Goal: Task Accomplishment & Management: Use online tool/utility

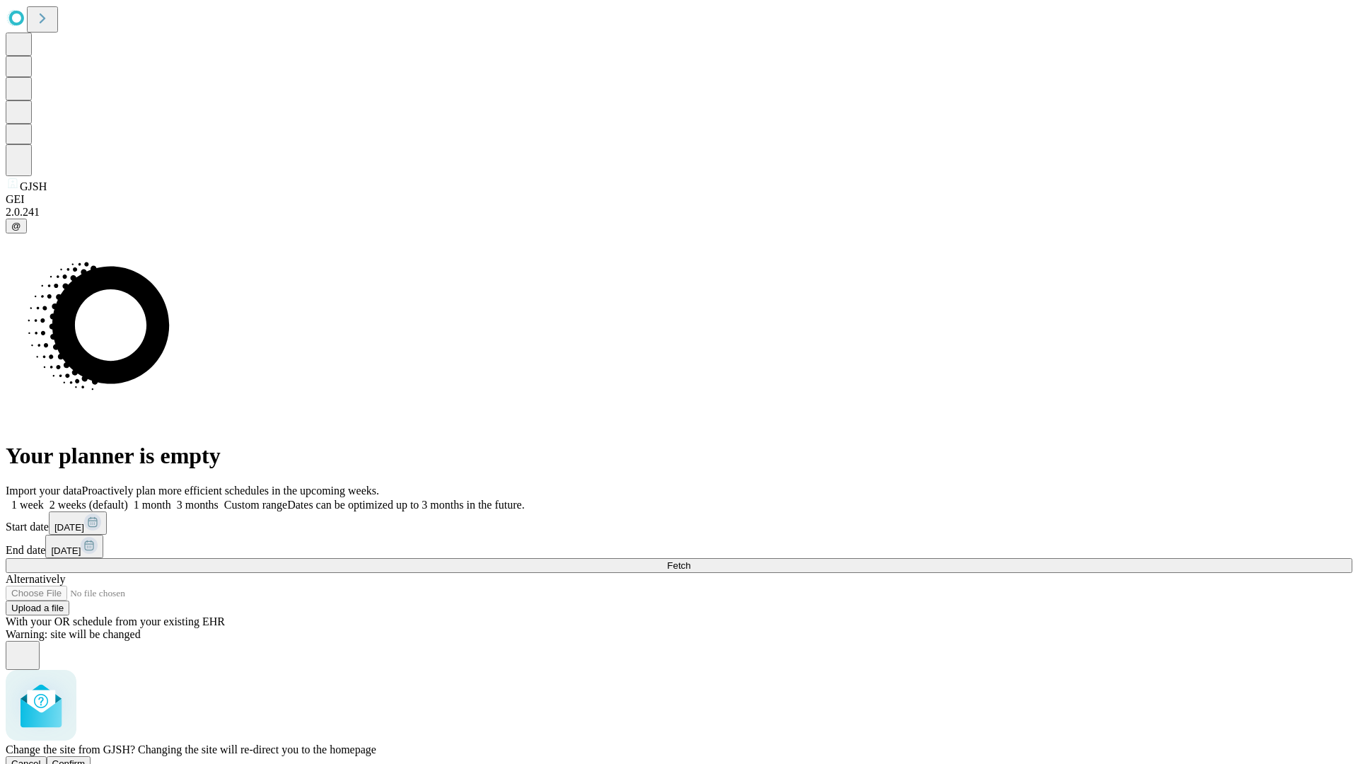
click at [86, 758] on span "Confirm" at bounding box center [68, 763] width 33 height 11
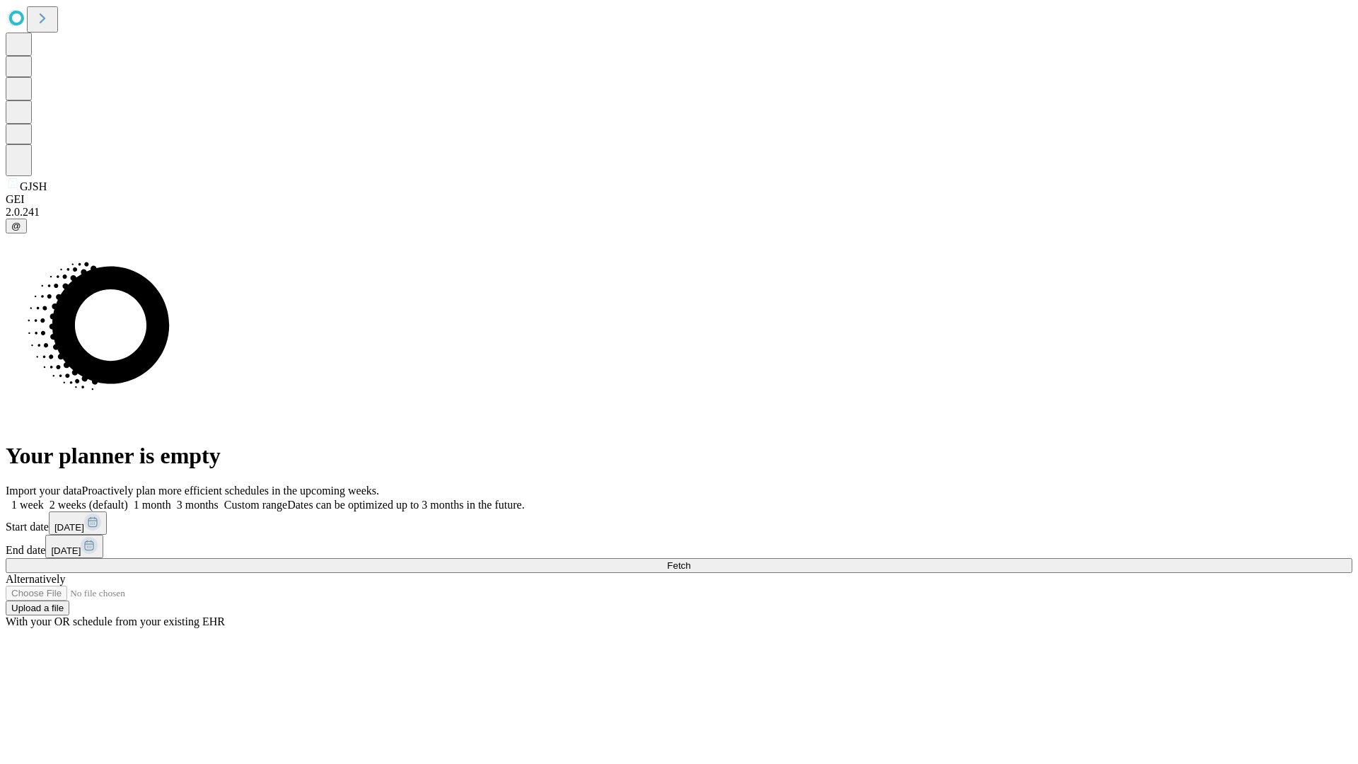
click at [44, 499] on label "1 week" at bounding box center [25, 505] width 38 height 12
click at [690, 560] on span "Fetch" at bounding box center [678, 565] width 23 height 11
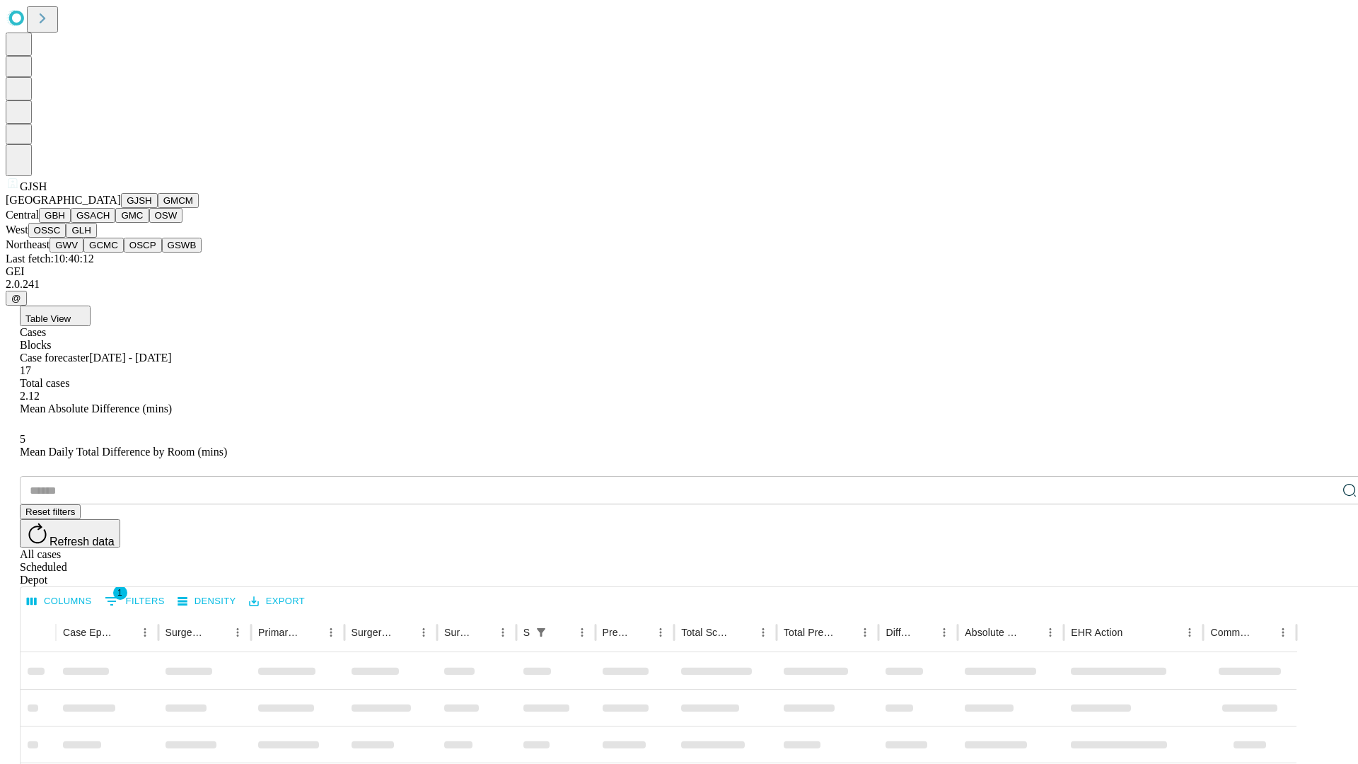
click at [158, 208] on button "GMCM" at bounding box center [178, 200] width 41 height 15
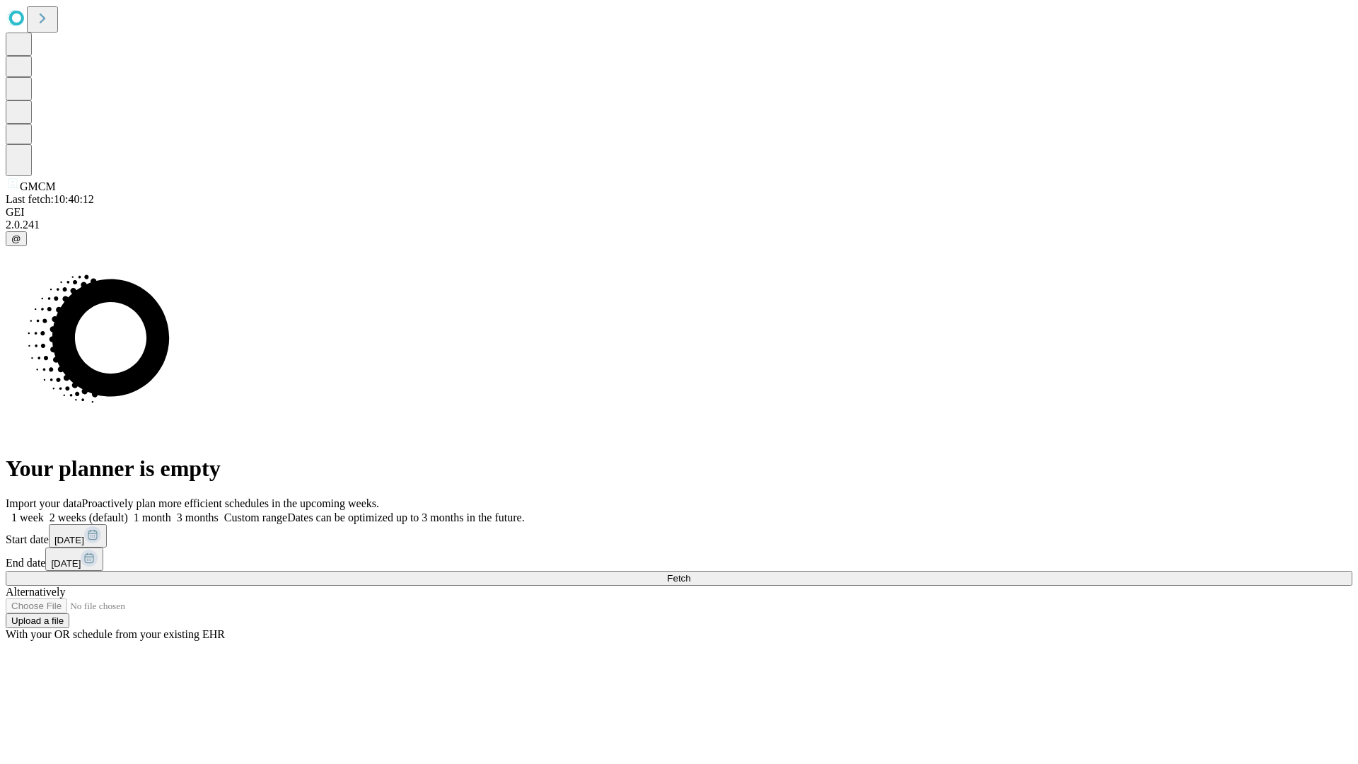
click at [44, 511] on label "1 week" at bounding box center [25, 517] width 38 height 12
click at [690, 573] on span "Fetch" at bounding box center [678, 578] width 23 height 11
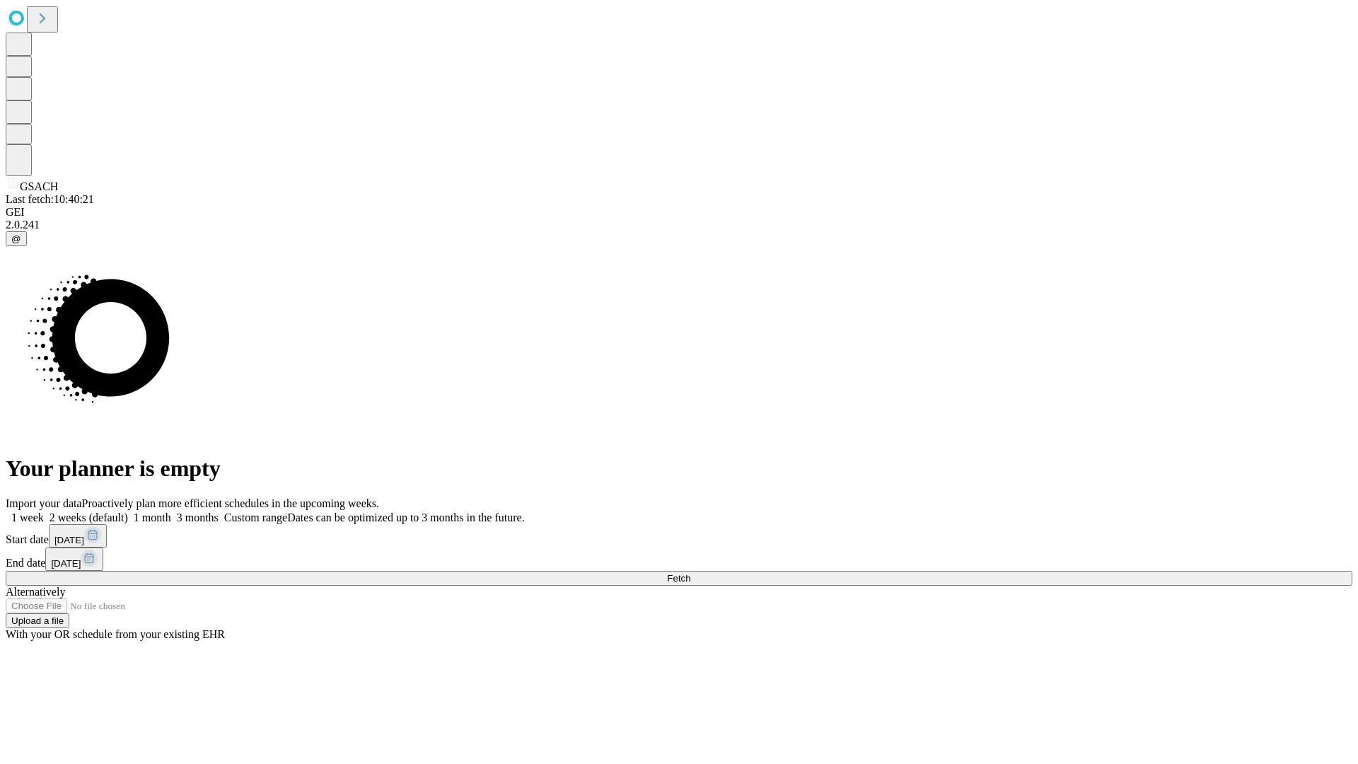
click at [44, 511] on label "1 week" at bounding box center [25, 517] width 38 height 12
click at [690, 573] on span "Fetch" at bounding box center [678, 578] width 23 height 11
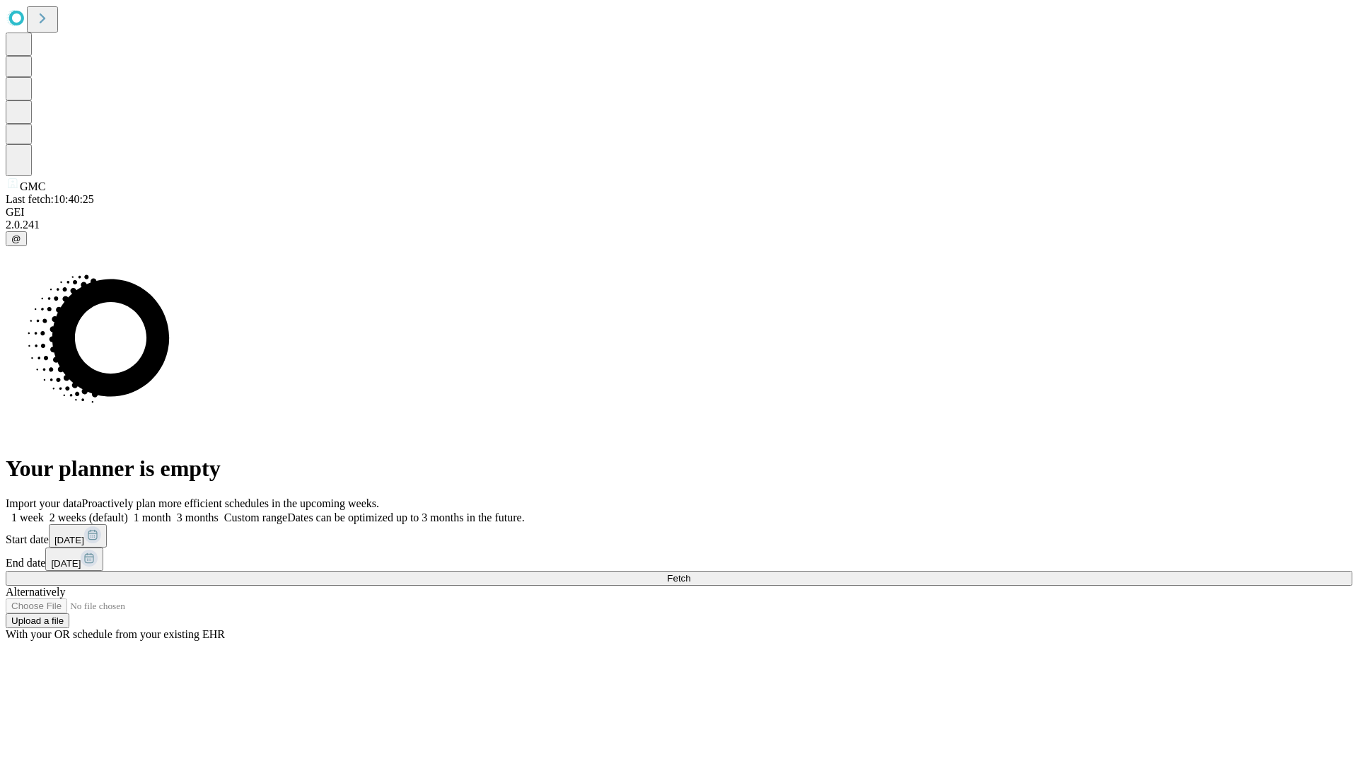
click at [44, 511] on label "1 week" at bounding box center [25, 517] width 38 height 12
click at [690, 573] on span "Fetch" at bounding box center [678, 578] width 23 height 11
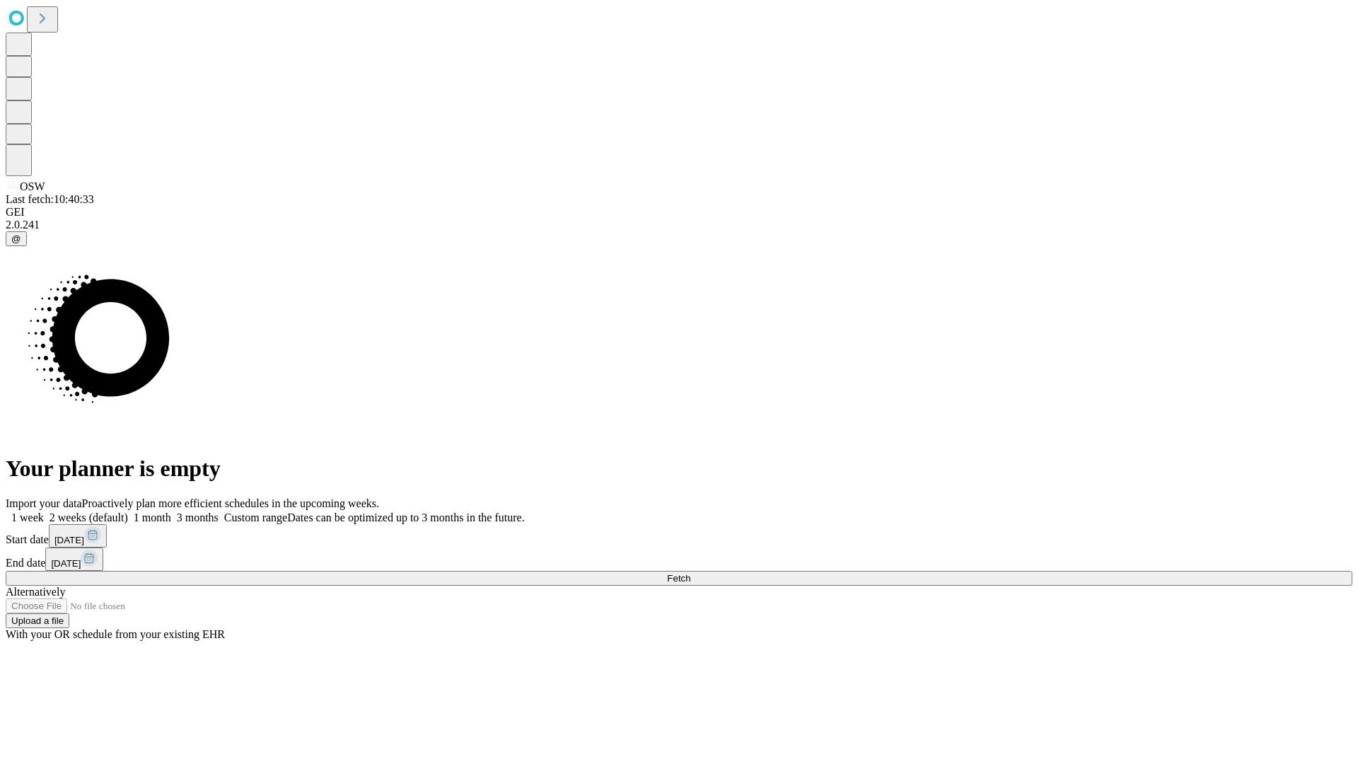
click at [44, 511] on label "1 week" at bounding box center [25, 517] width 38 height 12
click at [690, 573] on span "Fetch" at bounding box center [678, 578] width 23 height 11
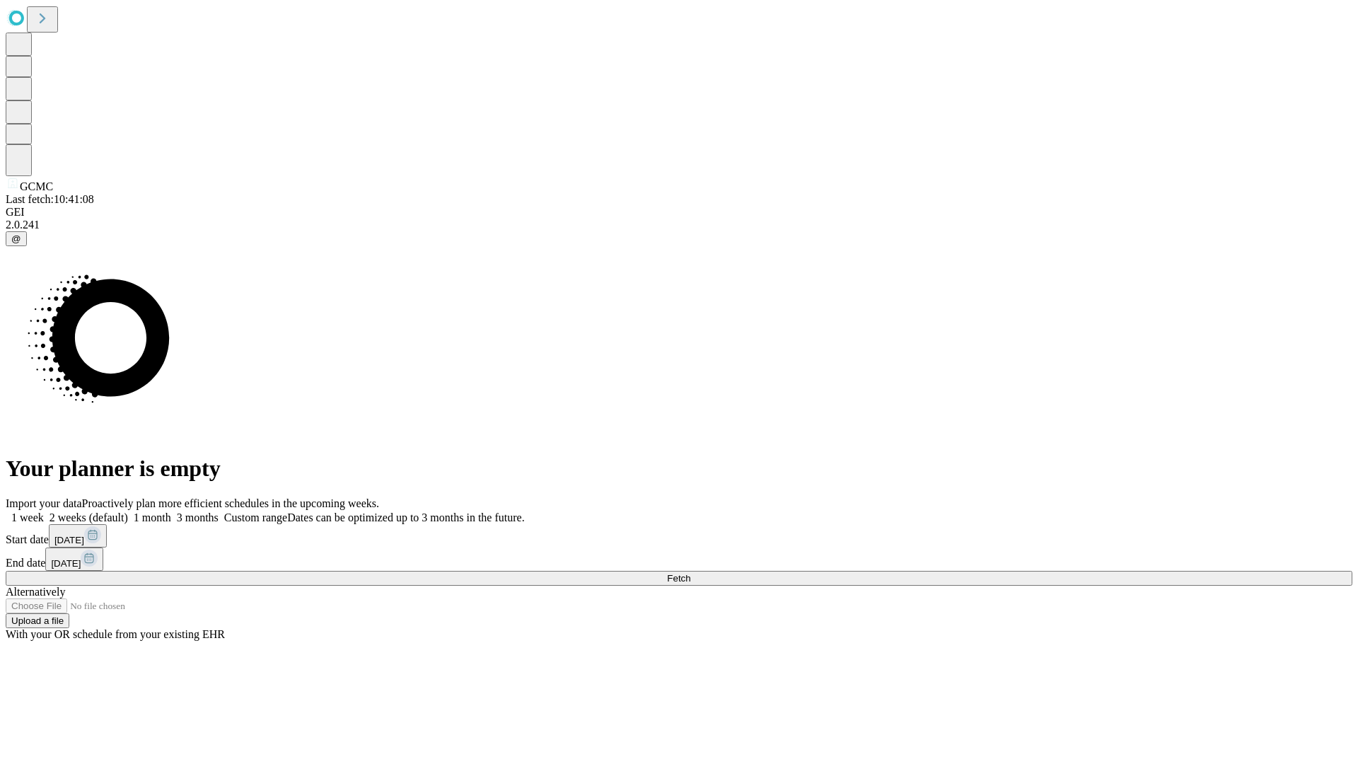
click at [44, 511] on label "1 week" at bounding box center [25, 517] width 38 height 12
click at [690, 573] on span "Fetch" at bounding box center [678, 578] width 23 height 11
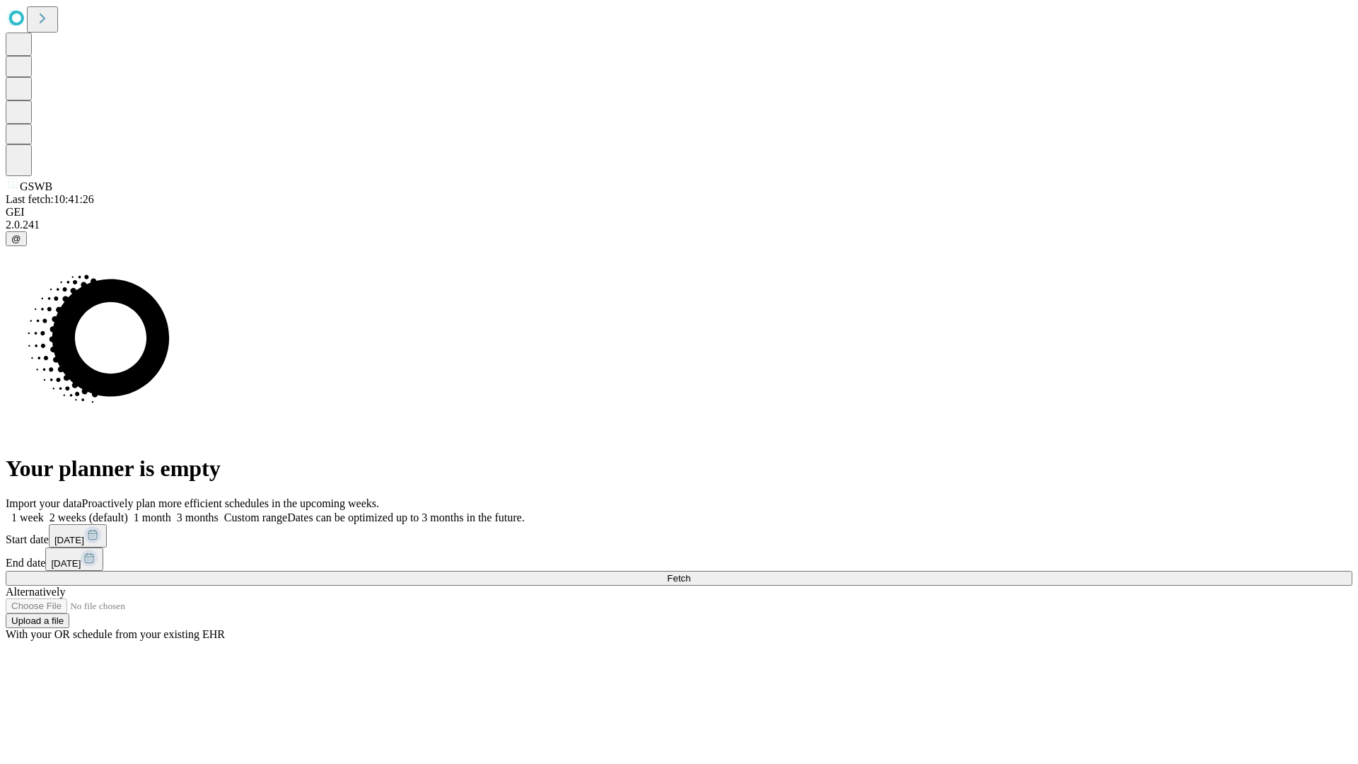
click at [44, 511] on label "1 week" at bounding box center [25, 517] width 38 height 12
click at [690, 573] on span "Fetch" at bounding box center [678, 578] width 23 height 11
